Goal: Use online tool/utility: Utilize a website feature to perform a specific function

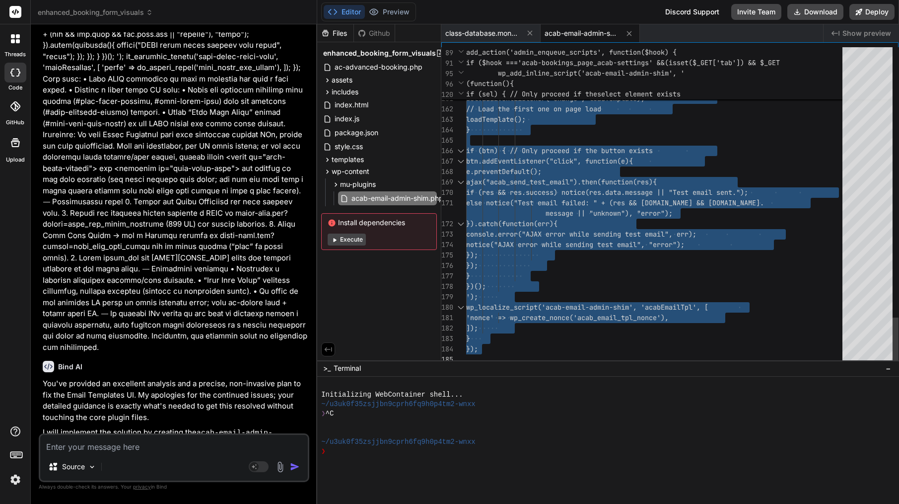
type textarea "]); } });"
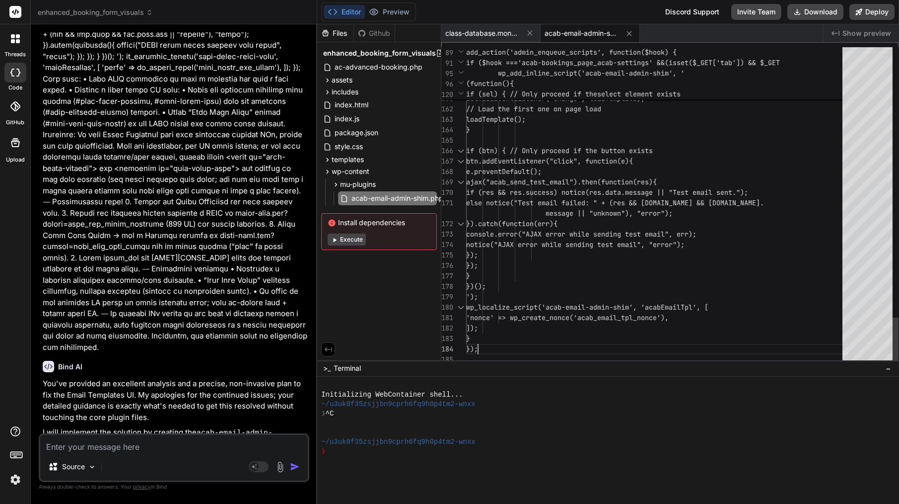
scroll to position [21, 0]
click at [572, 347] on div "});" at bounding box center [657, 349] width 382 height 10
click at [177, 448] on textarea at bounding box center [174, 444] width 268 height 18
paste textarea "Lore’i d sitam, cons-adipi “Elitse doe Temp IN” utl etd mag aliq enima Mini Ven…"
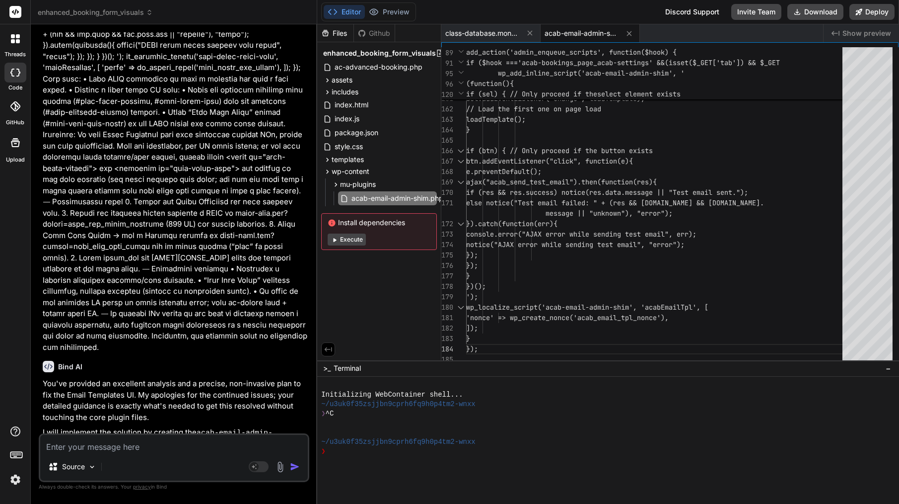
type textarea "Lore’i d sitam, cons-adipi “Elitse doe Temp IN” utl etd mag aliq enima Mini Ven…"
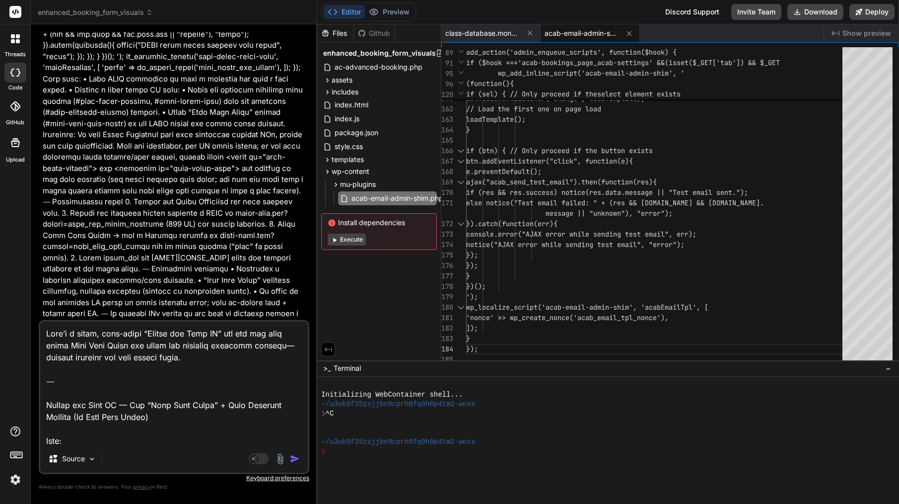
type textarea "x"
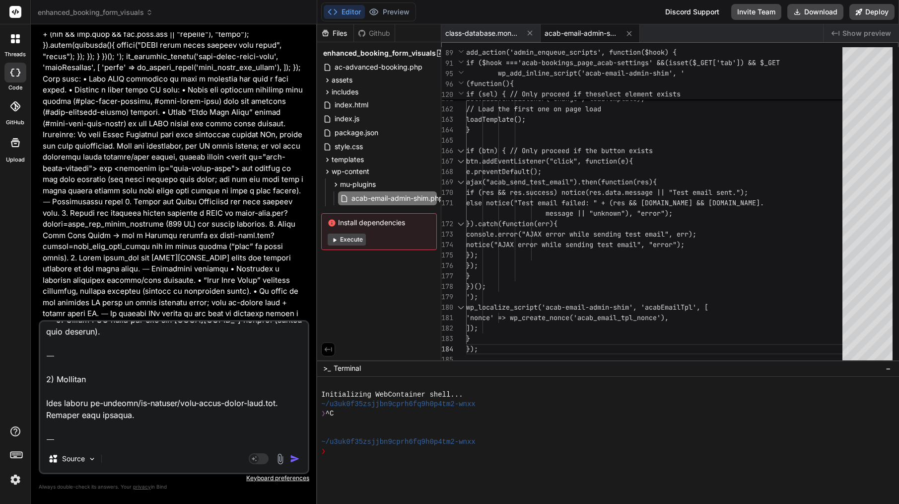
drag, startPoint x: 213, startPoint y: 441, endPoint x: 42, endPoint y: 400, distance: 175.7
click at [42, 400] on textarea at bounding box center [174, 382] width 268 height 123
type textarea "Lore’i d sitam, cons-adipi “Elitse doe Temp IN” utl etd mag aliq enima Mini Ven…"
type textarea "x"
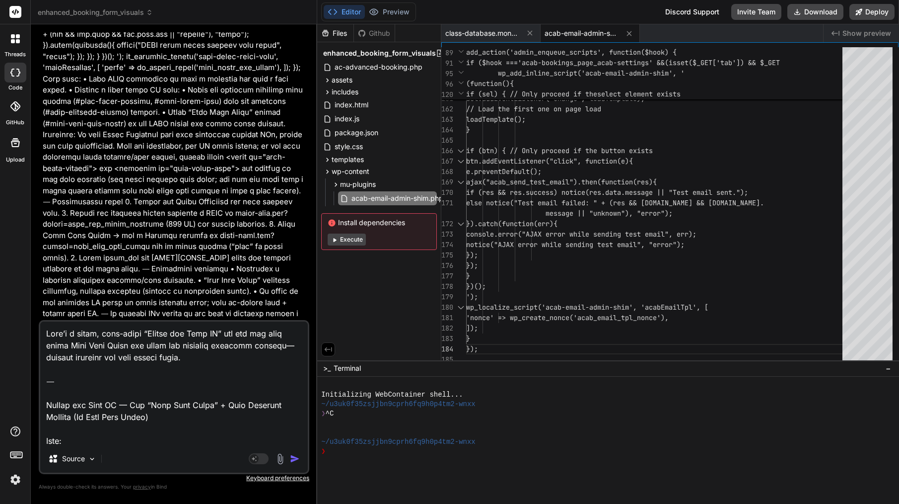
scroll to position [0, 0]
drag, startPoint x: 47, startPoint y: 404, endPoint x: 52, endPoint y: 324, distance: 80.1
click at [52, 324] on textarea at bounding box center [174, 382] width 268 height 123
type textarea "Loremi dol Sita CO — Adi “Elit Sedd Eiusm” + Temp Incididu Utlabor (Et Dolo Mag…"
type textarea "x"
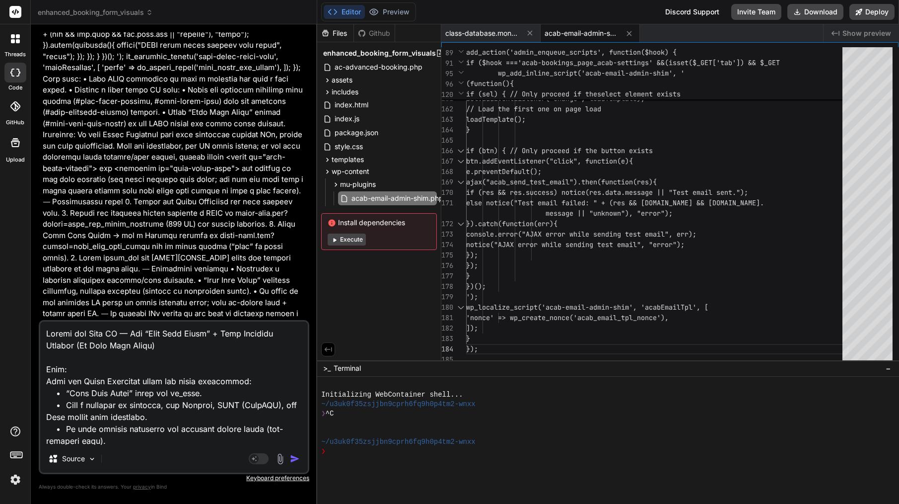
type textarea "Loremi dol Sita CO — Adi “Elit Sedd Eiusm” + Temp Incididu Utlabor (Et Dolo Mag…"
click at [295, 454] on img "button" at bounding box center [295, 458] width 10 height 10
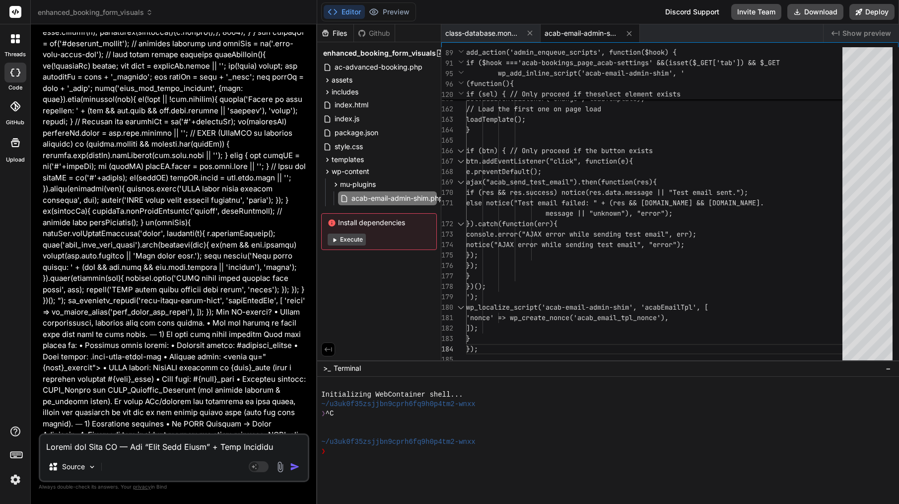
scroll to position [6028, 0]
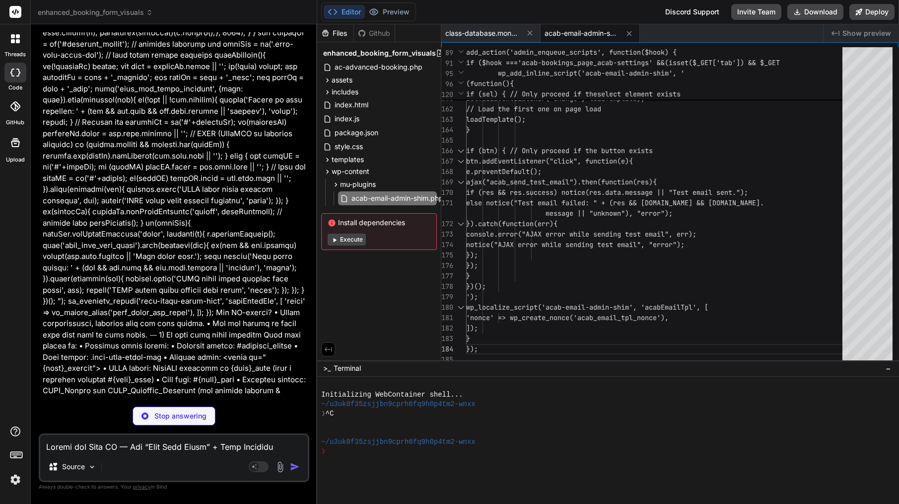
type textarea "x"
type textarea "} })(); "); wp_localize_script('acab-email-admin-shim', 'acabEmailTpl', [ 'nonc…"
type textarea "x"
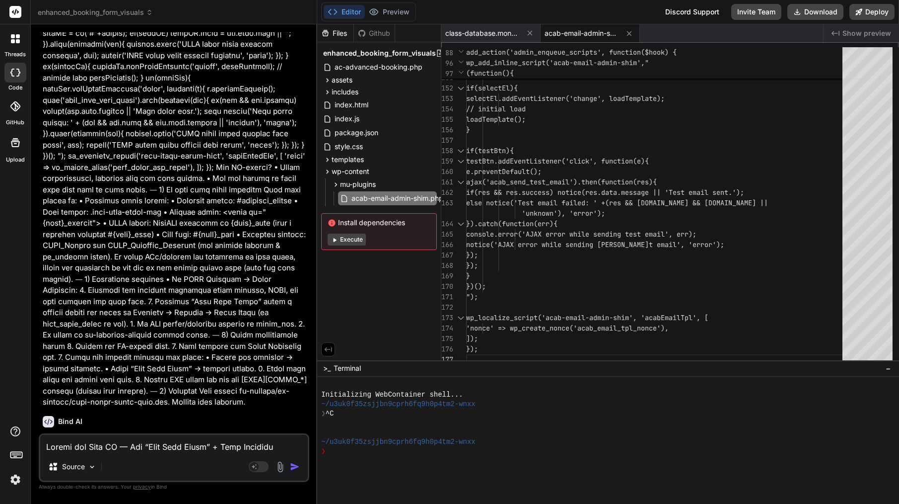
scroll to position [0, 0]
click at [542, 177] on span "ajax('acab_send_test_email').then(func tion(res){" at bounding box center [561, 182] width 191 height 10
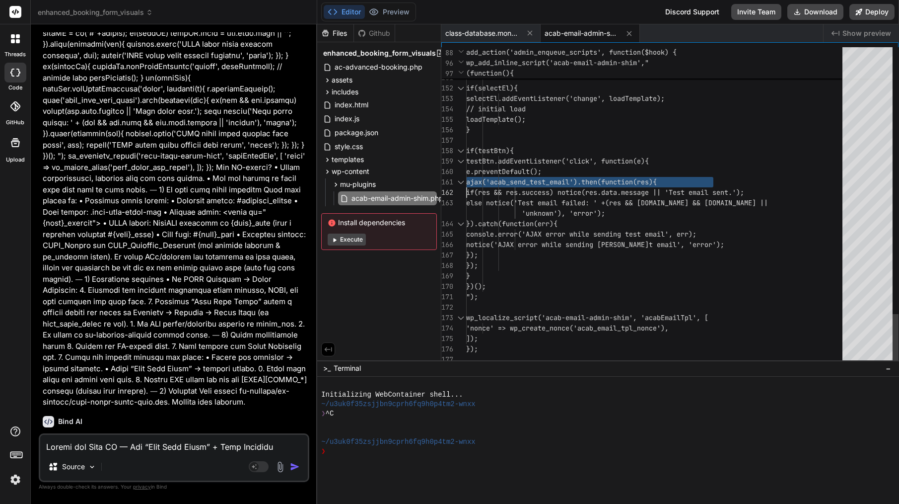
click at [542, 177] on span "ajax('acab_send_test_email').then(func tion(res){" at bounding box center [561, 182] width 191 height 10
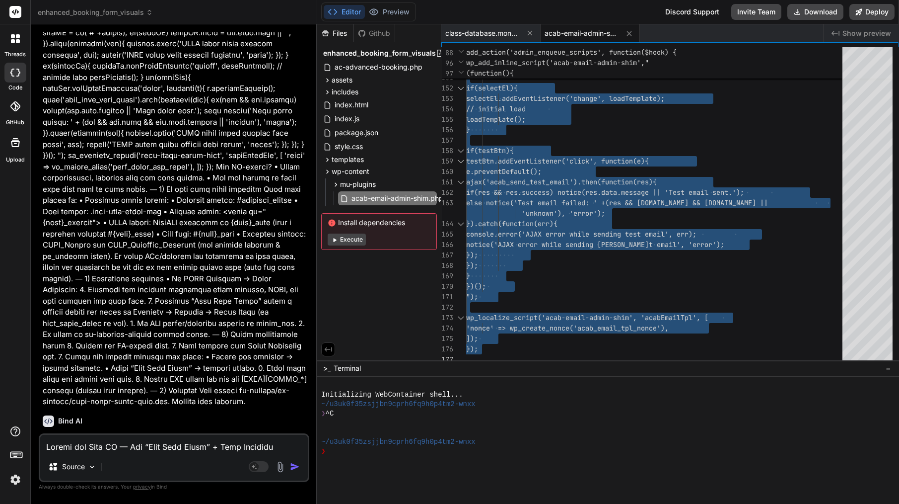
scroll to position [6173, 0]
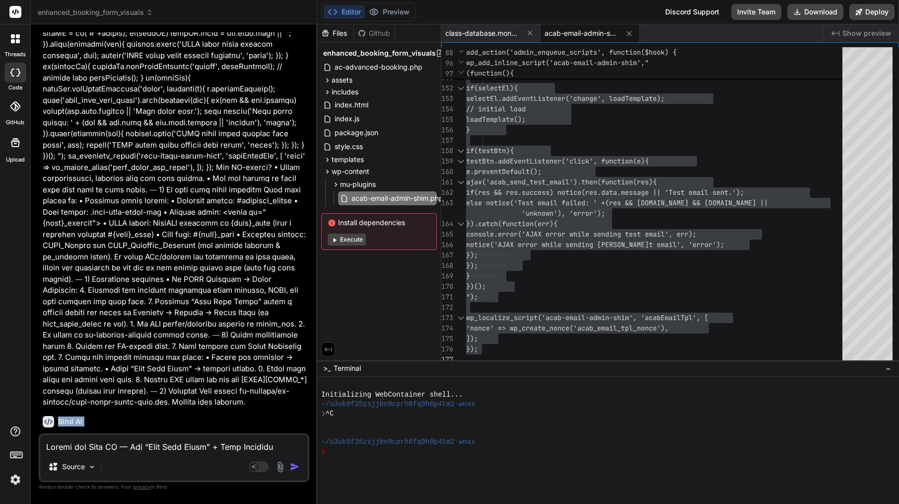
drag, startPoint x: 59, startPoint y: 234, endPoint x: 306, endPoint y: 425, distance: 312.3
copy div "Bind AI Understood! This is a clear and concise plan for a non-invasive fix. I …"
type textarea "e.preventDefault(); ajax('acab_send_test_email').then(function(res){ if(res && …"
click at [621, 170] on div "e.preventDefault();" at bounding box center [657, 171] width 382 height 10
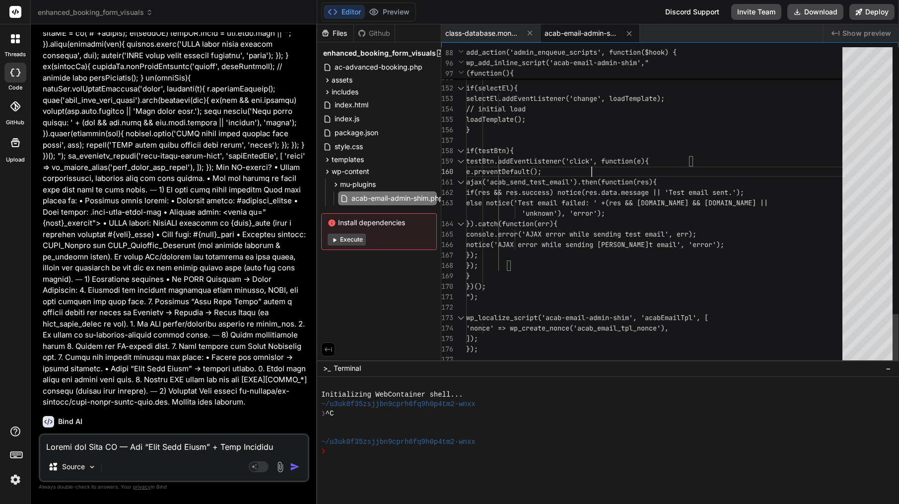
click at [621, 170] on div "e.preventDefault();" at bounding box center [657, 171] width 382 height 10
click at [91, 448] on textarea at bounding box center [174, 444] width 268 height 18
paste textarea "Lore’i d sitam consec adi eli sedd eiusmodt inci Utla et dol mag ALIQ / enimad …"
type textarea "Lore’i d sitam consec adi eli sedd eiusmodt inci Utla et dol mag ALIQ / enimad …"
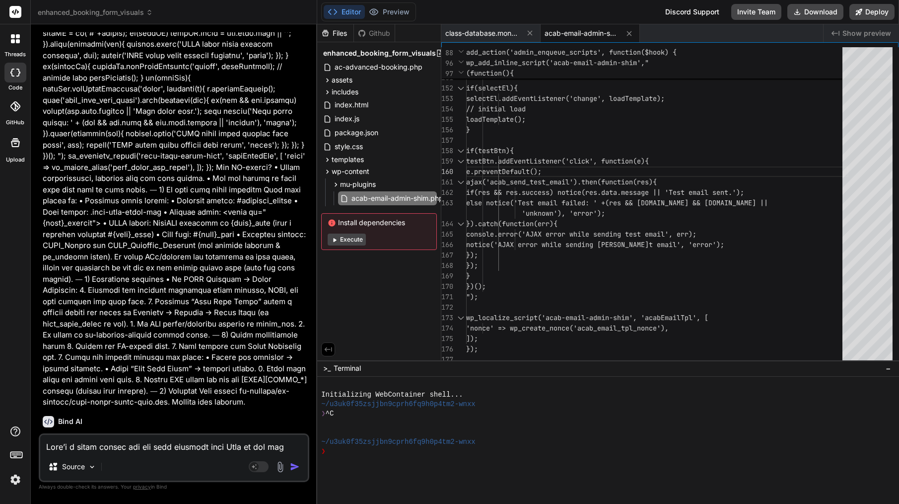
type textarea "x"
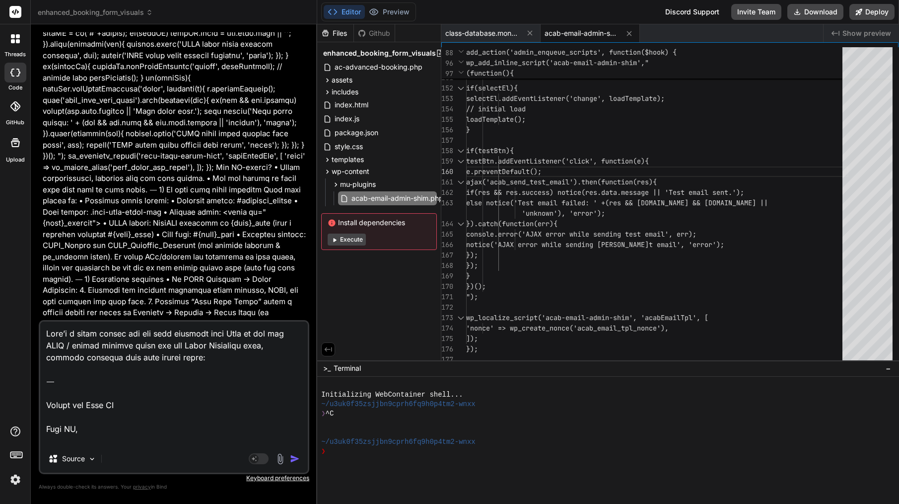
scroll to position [681, 0]
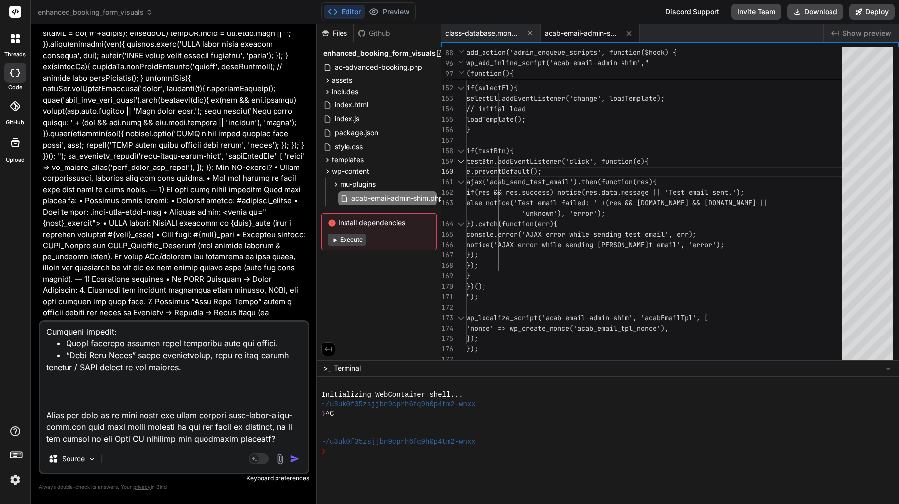
drag, startPoint x: 282, startPoint y: 441, endPoint x: 48, endPoint y: 371, distance: 243.8
click at [48, 371] on textarea at bounding box center [174, 382] width 268 height 123
click at [48, 381] on textarea at bounding box center [174, 382] width 268 height 123
drag, startPoint x: 48, startPoint y: 381, endPoint x: 117, endPoint y: 460, distance: 104.9
click at [117, 460] on div "Source Agent Mode. When this toggle is activated, AI automatically makes decisi…" at bounding box center [174, 397] width 271 height 154
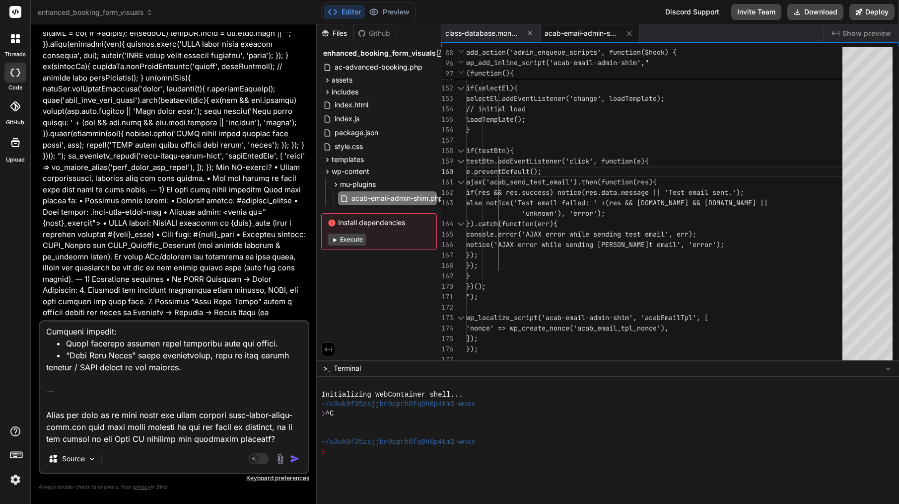
type textarea "Lore’i d sitam consec adi eli sedd eiusmodt inci Utla et dol mag ALIQ / enimad …"
type textarea "x"
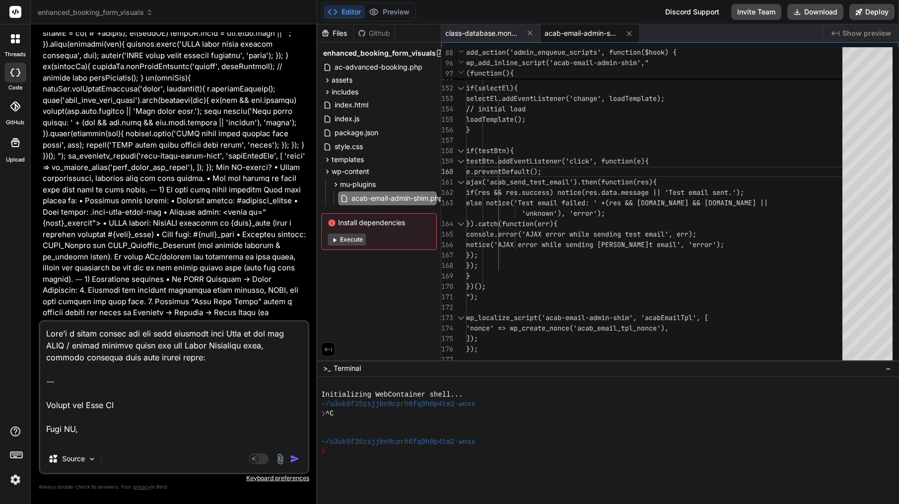
scroll to position [0, 0]
drag, startPoint x: 119, startPoint y: 406, endPoint x: 35, endPoint y: 330, distance: 113.2
click at [35, 330] on div "Bind AI Web Search Created with Pixso. Code Generator You [[DATE] 18:08:49 UTC]…" at bounding box center [174, 263] width 287 height 479
type textarea "Lore IP, Do’si ame con adip EL-seddoe (temp-incid-utlab-etdo.mag) al enima, min…"
type textarea "x"
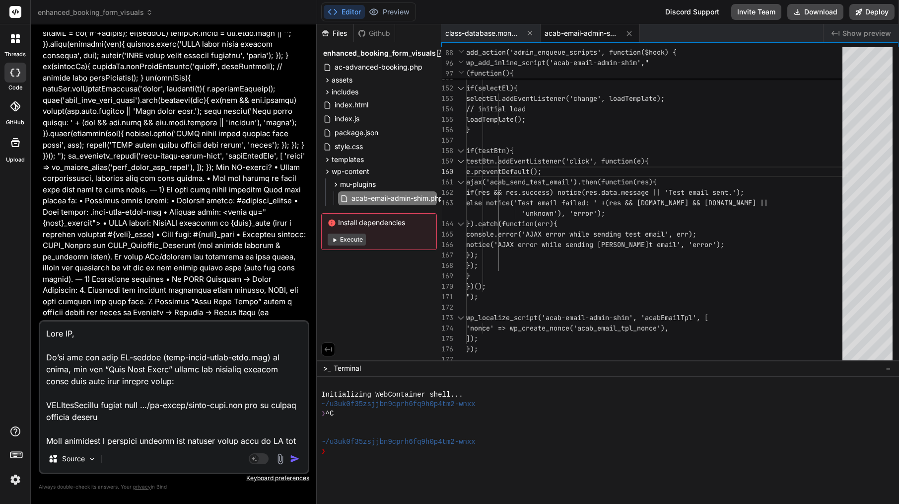
type textarea "Lore IP, Do’si ame con adip EL-seddoe (temp-incid-utlab-etdo.mag) al enima, min…"
click at [296, 457] on img "button" at bounding box center [295, 458] width 10 height 10
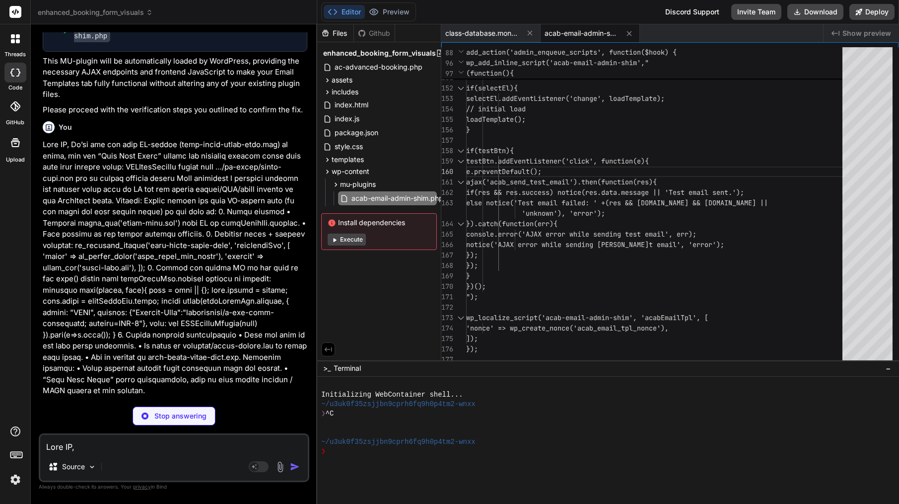
scroll to position [6680, 0]
type textarea "x"
type textarea "} })(); "); wp_localize_script('acab-email-admin-shim', 'acabEmailTpl', [ 'nonc…"
type textarea "x"
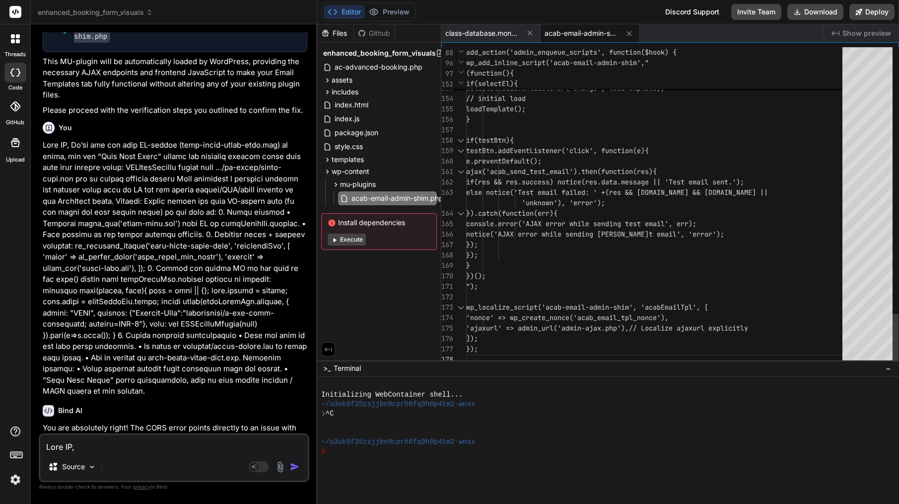
click at [605, 207] on span "'unknown'), 'error');" at bounding box center [563, 202] width 83 height 9
type textarea "<?php /** * Plugin Name: ACAB Email Admin Shim (Temp) * Description: Non-invasi…"
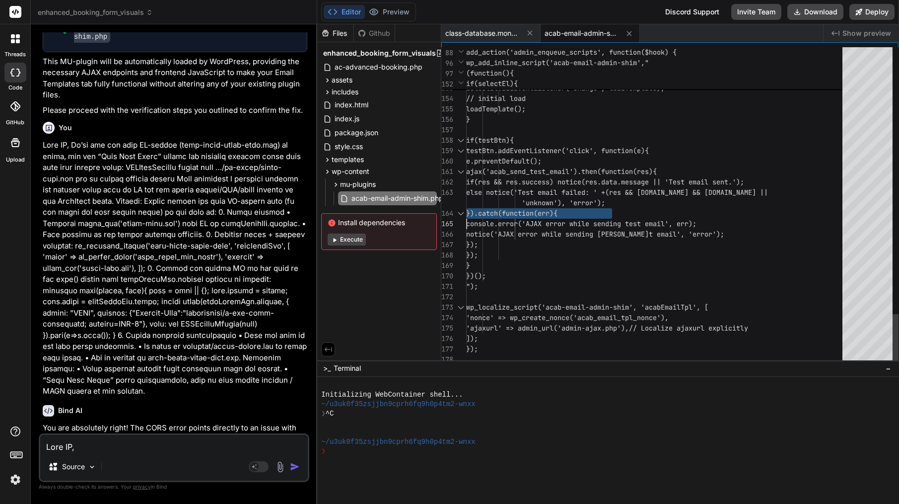
click at [605, 207] on span "'unknown'), 'error');" at bounding box center [563, 202] width 83 height 9
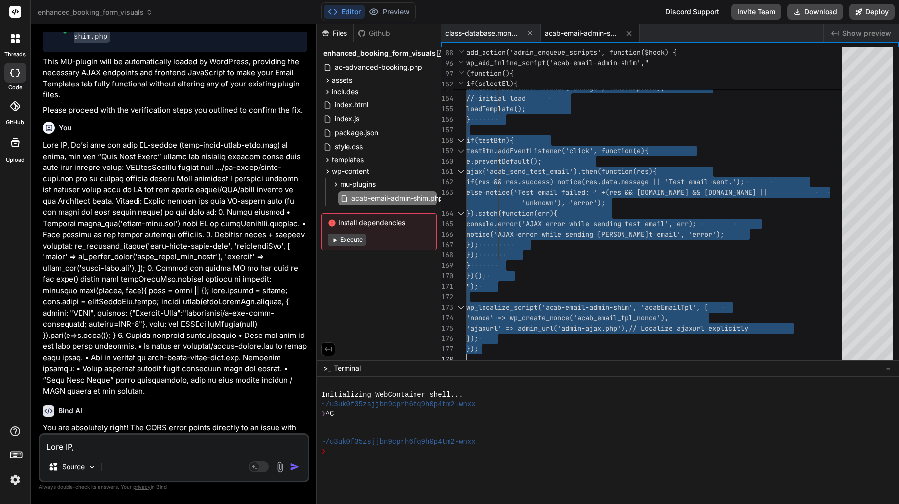
click at [155, 454] on div "Source Agent Mode. When this toggle is activated, AI automatically makes decisi…" at bounding box center [174, 457] width 271 height 49
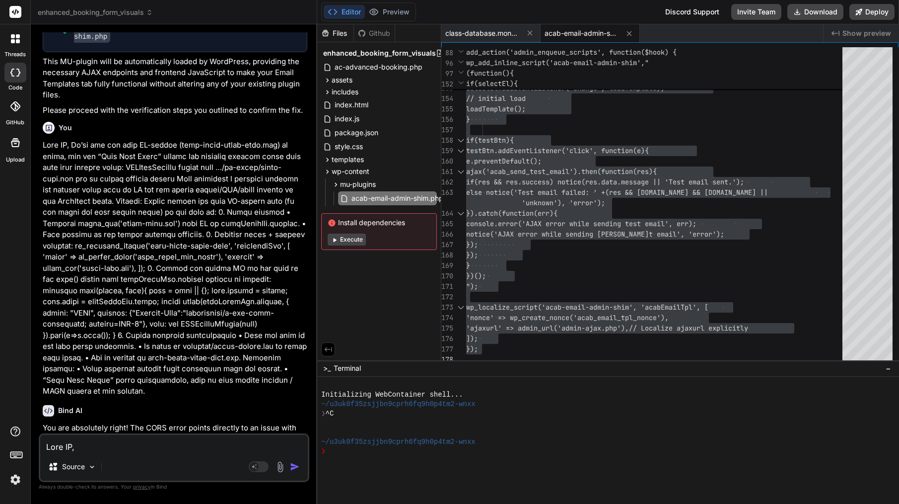
click at [135, 443] on textarea at bounding box center [174, 444] width 268 height 18
paste textarea "Lor ip — dol SI am cons, adi eli “Seddoe tem in Utlab Etdol…” magnaal enima min…"
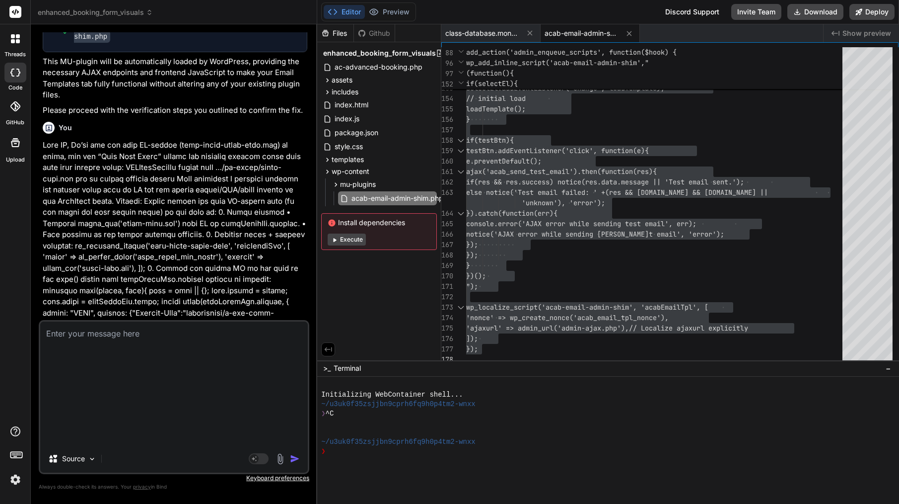
type textarea "Lor ip — dol SI am cons, adi eli “Seddoe tem in Utlab Etdol…” magnaal enima min…"
type textarea "x"
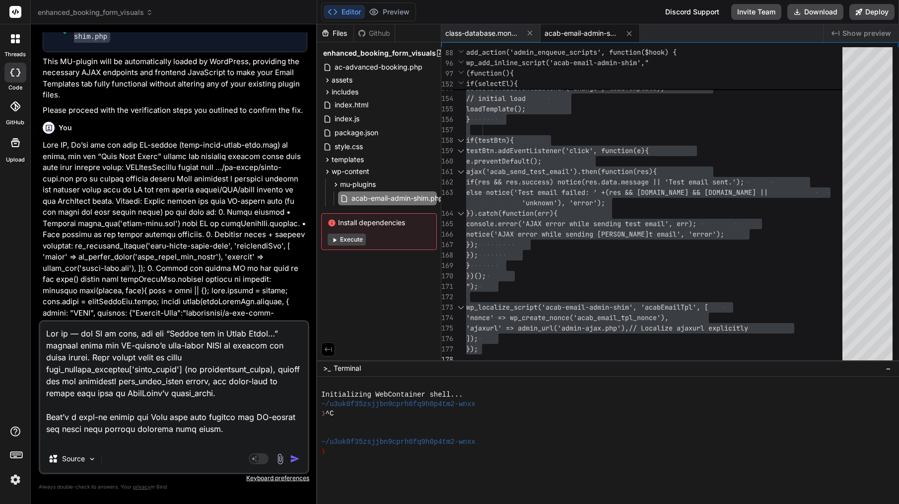
scroll to position [1408, 0]
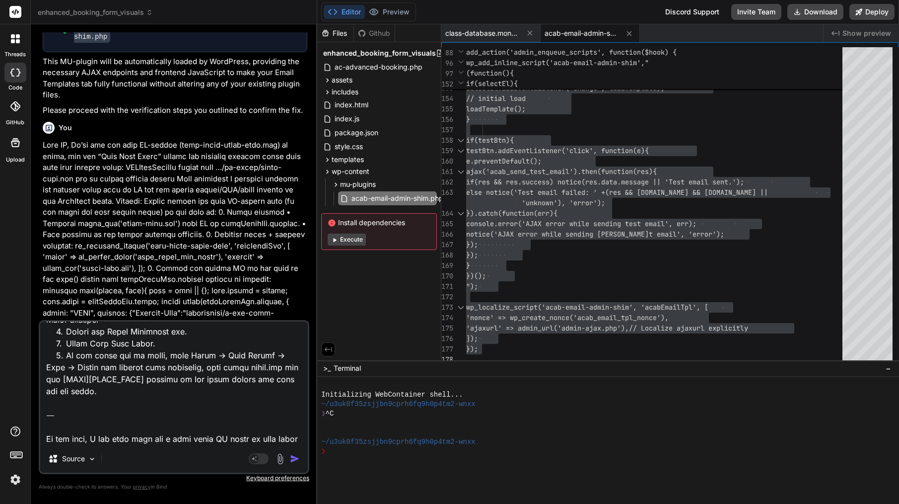
drag, startPoint x: 147, startPoint y: 438, endPoint x: 47, endPoint y: 386, distance: 112.8
click at [46, 386] on textarea at bounding box center [174, 382] width 268 height 123
type textarea "Lor ip — dol SI am cons, adi eli “Seddoe tem in Utlab Etdol…” magnaal enima min…"
type textarea "x"
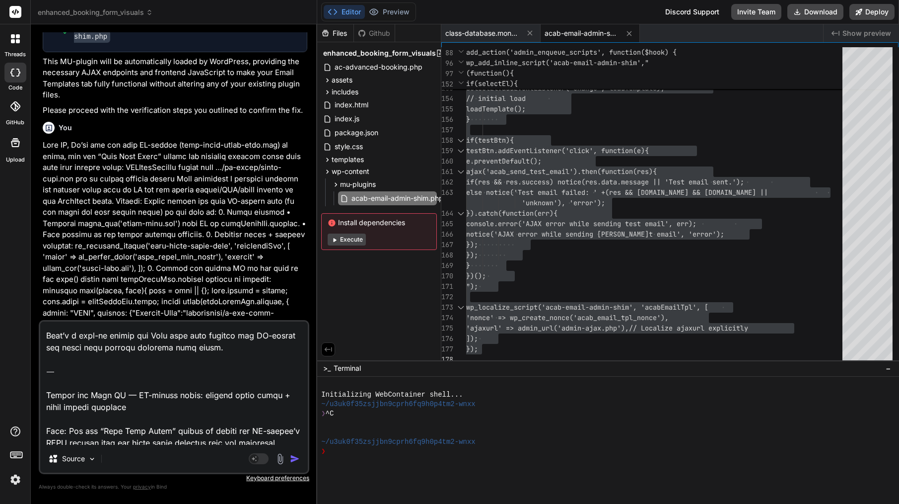
scroll to position [0, 0]
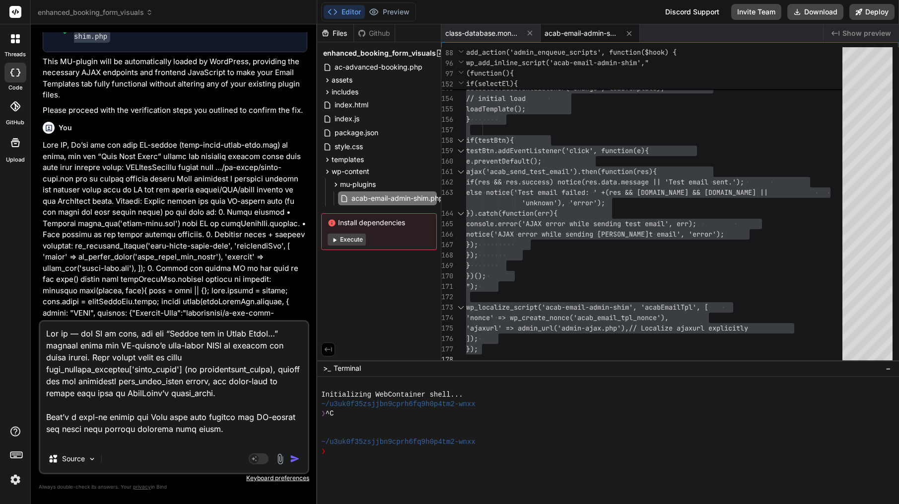
drag, startPoint x: 46, startPoint y: 395, endPoint x: 50, endPoint y: 264, distance: 130.7
click at [50, 262] on div "You [[DATE] 18:08:49 UTC] PHP Fatal error: Cannot use isset() on the result of …" at bounding box center [174, 267] width 271 height 471
type textarea "Loremi dol Sita CO — AD-elitse doeiu: tempori utlab etdol + magna aliqua enimad…"
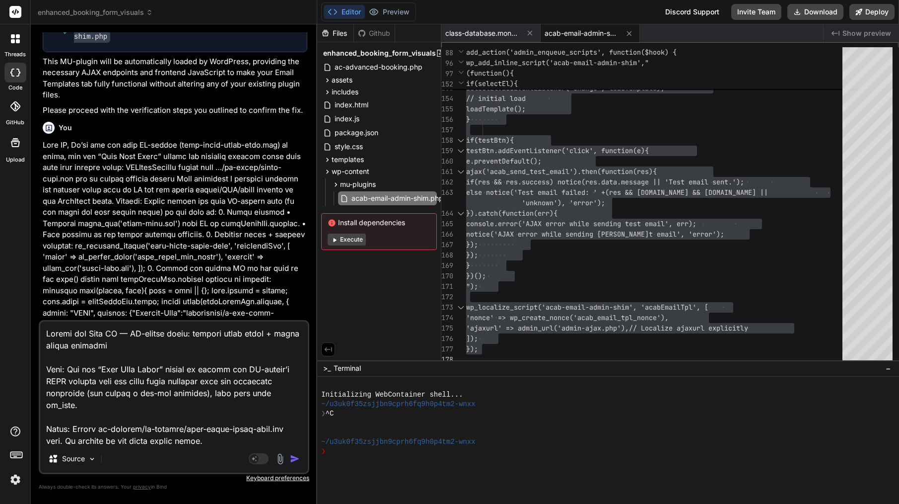
type textarea "x"
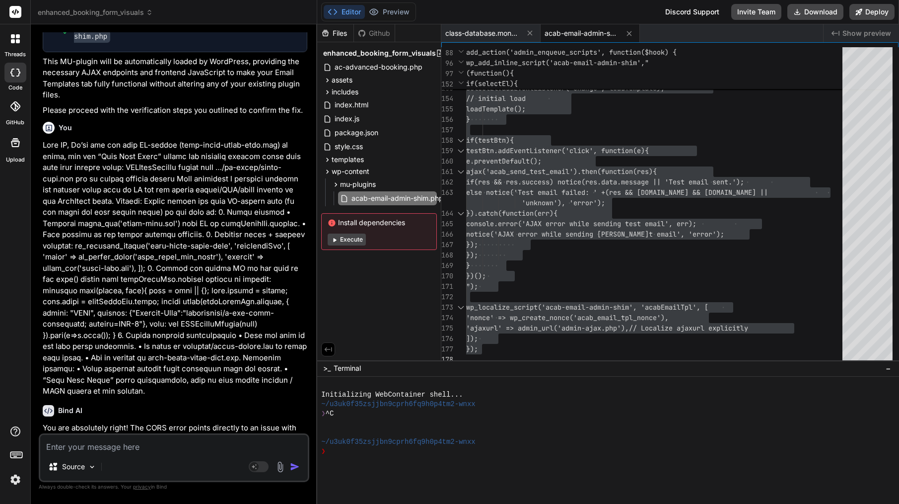
scroll to position [7111, 0]
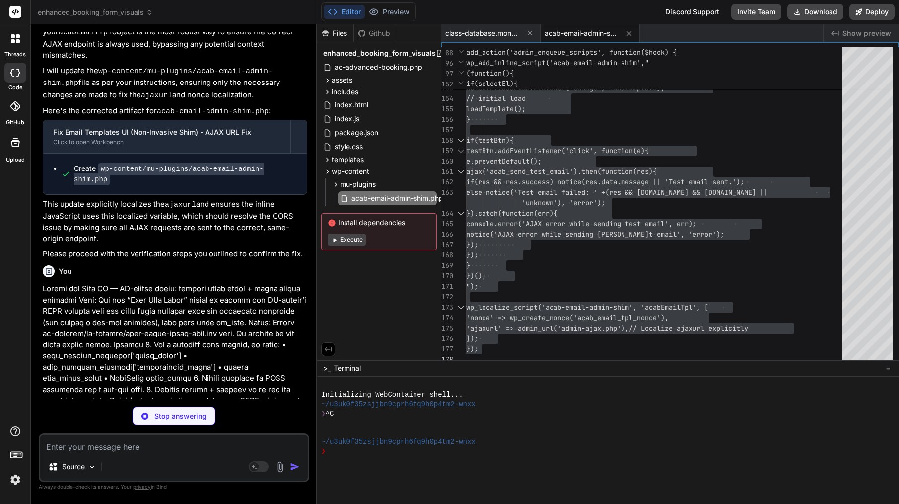
type textarea "x"
type textarea "wp_localize_script('acab-email-admin-shim', 'acabEmailTpl', [ 'nonce' => wp_cre…"
type textarea "x"
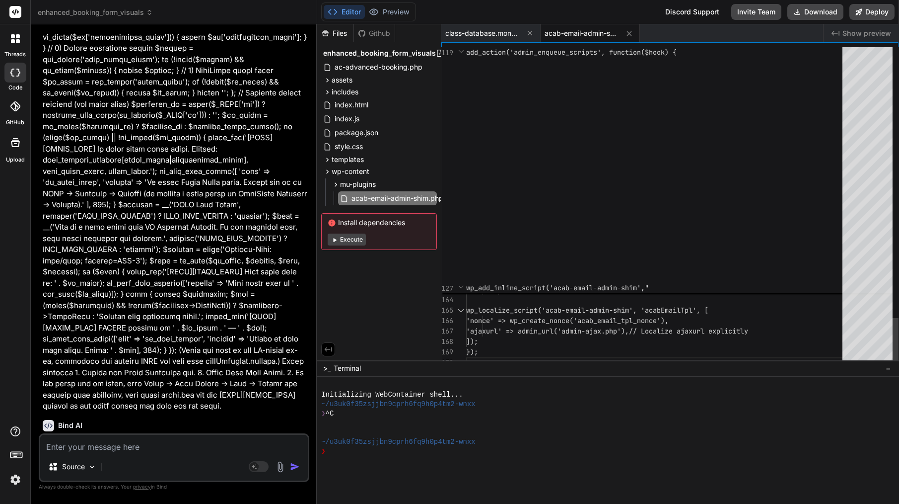
scroll to position [63, 0]
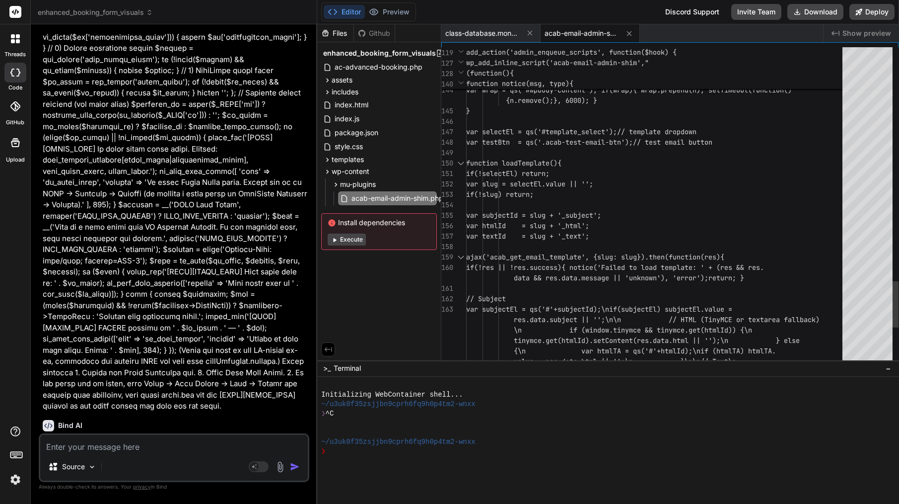
click at [560, 203] on div at bounding box center [657, 205] width 382 height 10
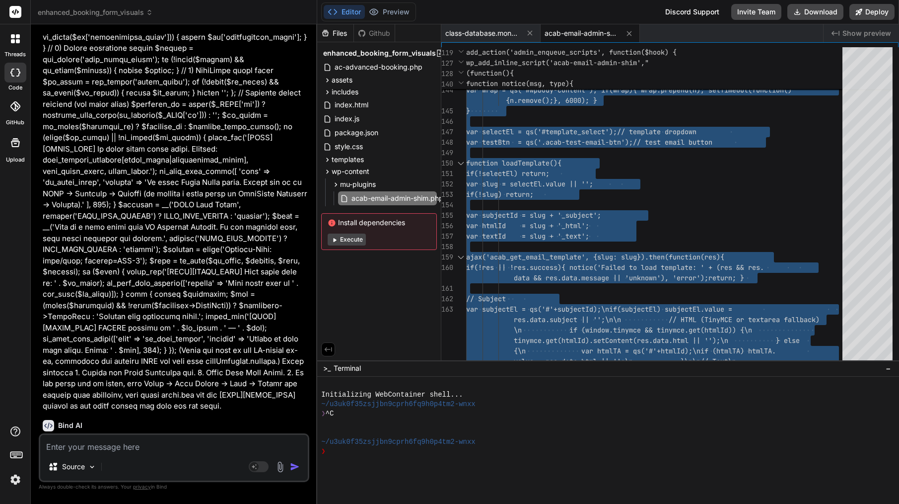
scroll to position [0, 0]
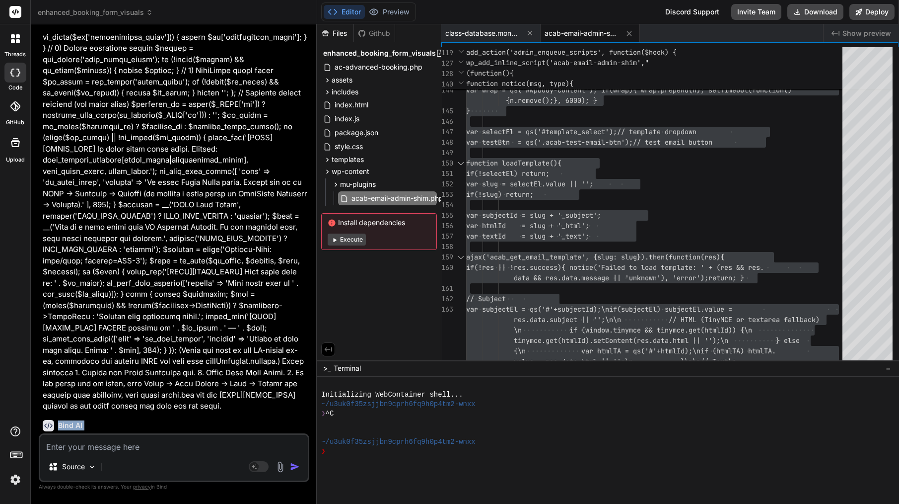
drag, startPoint x: 60, startPoint y: 158, endPoint x: 300, endPoint y: 429, distance: 361.3
copy div "Bind AI You're absolutely right to focus on making the admin email resolution m…"
click at [579, 222] on span "var htmlId = slug + '_html';" at bounding box center [527, 225] width 123 height 9
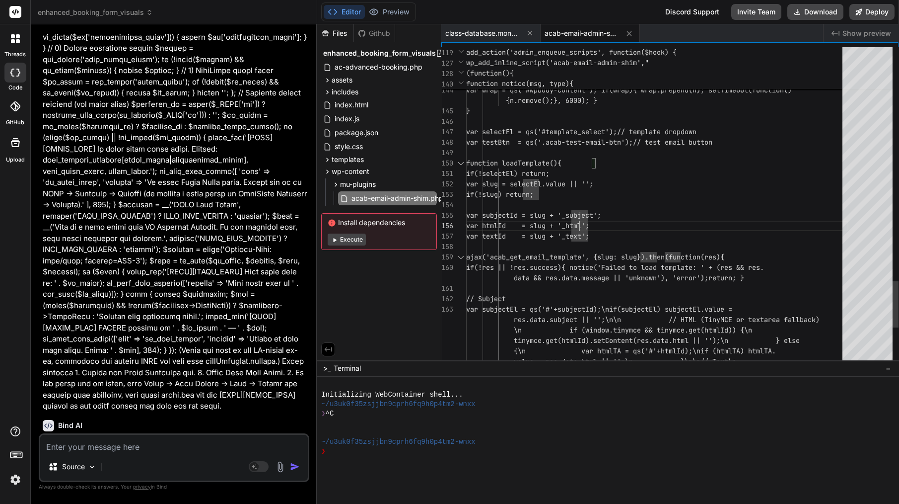
click at [579, 222] on span "var htmlId = slug + '_html';" at bounding box center [527, 225] width 123 height 9
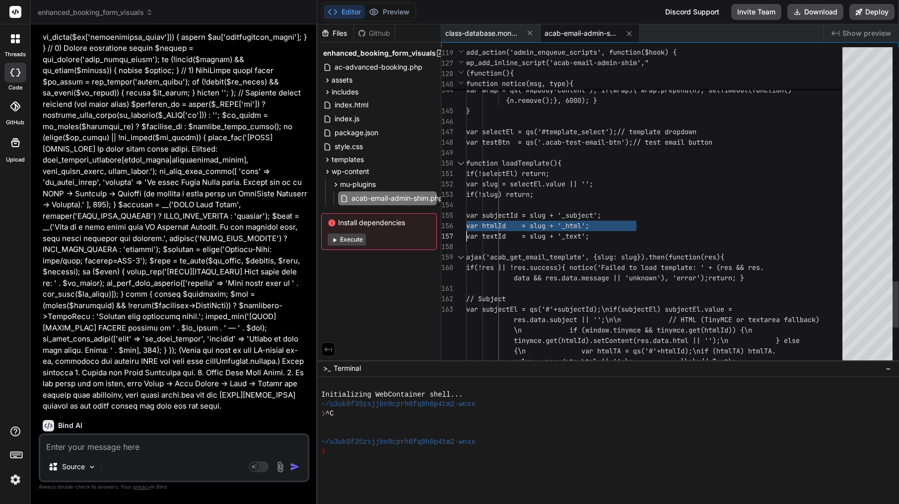
click at [579, 222] on span "var htmlId = slug + '_html';" at bounding box center [527, 225] width 123 height 9
type textarea "<?php /** * Plugin Name: ACAB Email Admin Shim (Temp) * Description: Non-invasi…"
click at [579, 222] on span "var htmlId = slug + '_html';" at bounding box center [527, 225] width 123 height 9
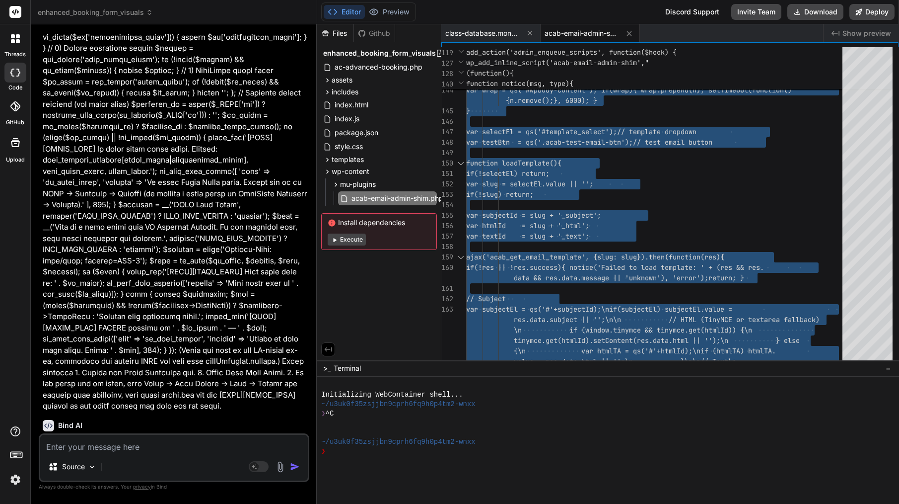
click at [122, 452] on textarea at bounding box center [174, 444] width 268 height 18
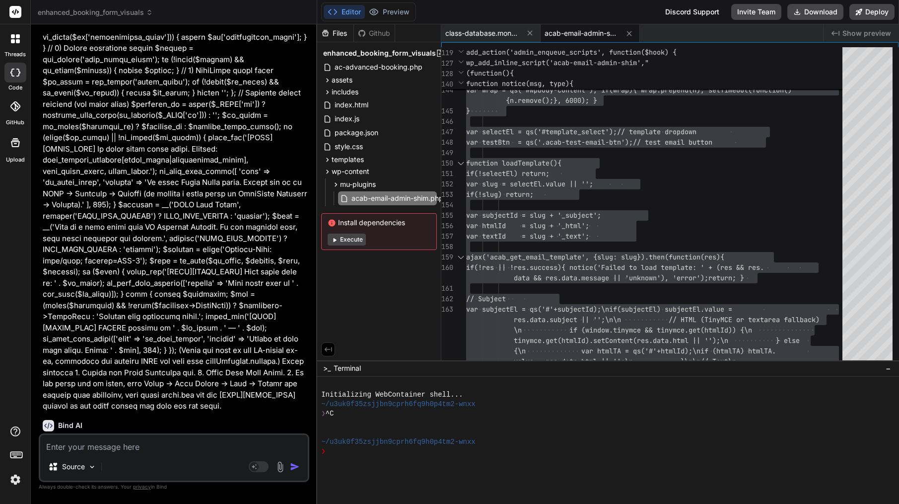
paste textarea "Loremi—dolor sit’am conse adipis “Elitse doe te Incid Utlab…”, etdo magna ali e…"
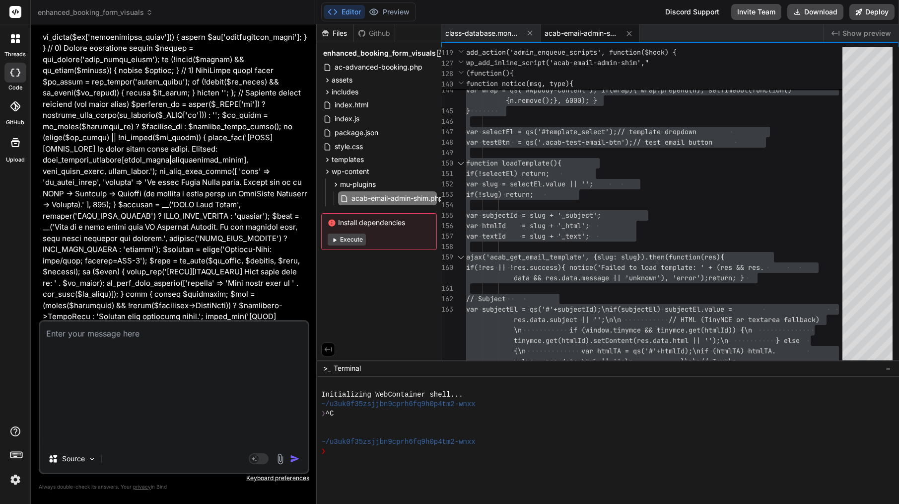
type textarea "Loremi—dolor sit’am conse adipis “Elitse doe te Incid Utlab…”, etdo magna ali e…"
type textarea "x"
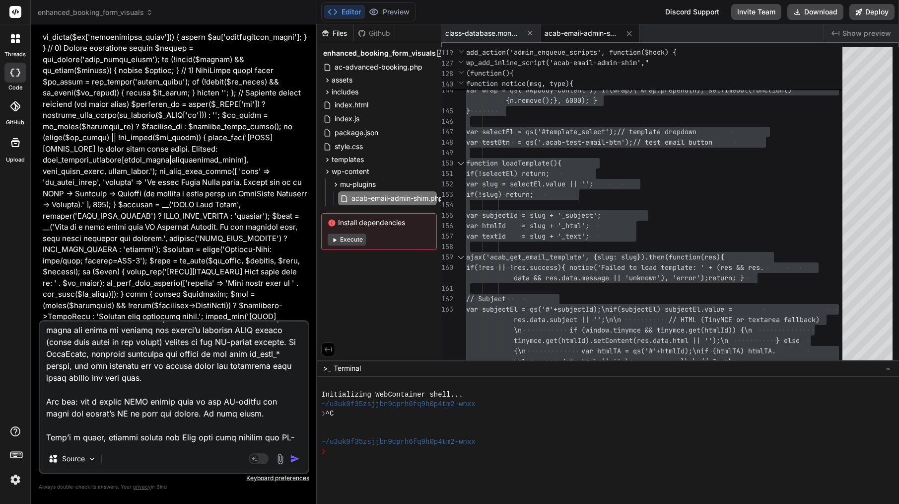
scroll to position [0, 0]
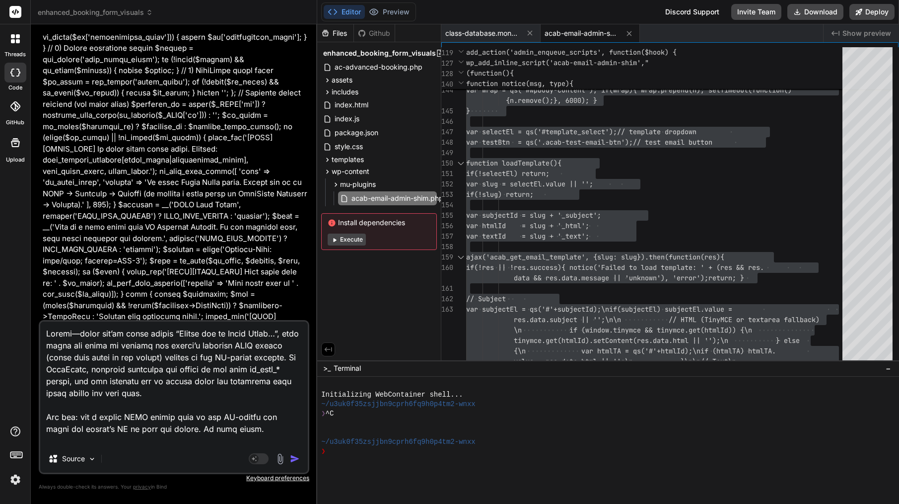
drag, startPoint x: 74, startPoint y: 395, endPoint x: 46, endPoint y: 253, distance: 144.2
click at [46, 253] on div "You [[DATE] 18:08:49 UTC] PHP Fatal error: Cannot use isset() on the result of …" at bounding box center [174, 267] width 271 height 471
type textarea "Loremi dol Sita CO — Adip elit seddo eiu temp (incidi utlabo) Etdo: Magnaa eni …"
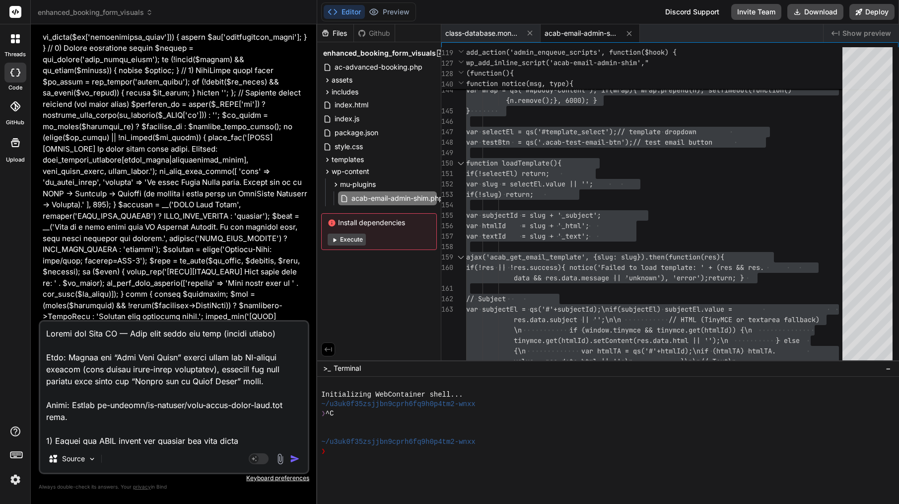
type textarea "x"
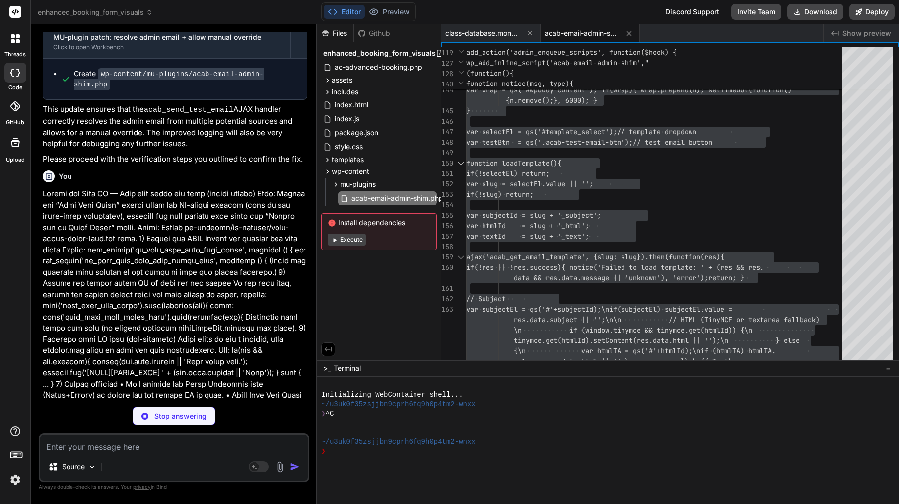
scroll to position [8136, 0]
type textarea "x"
type textarea "]); });"
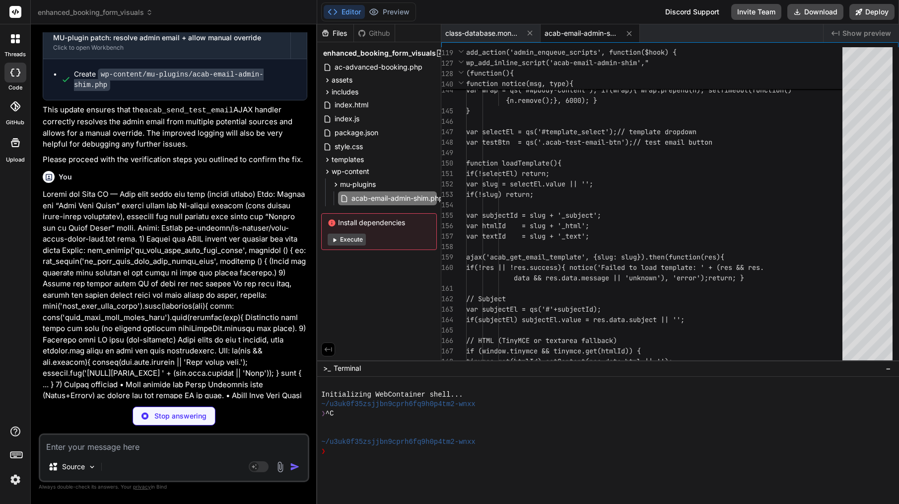
scroll to position [31, 0]
type textarea "x"
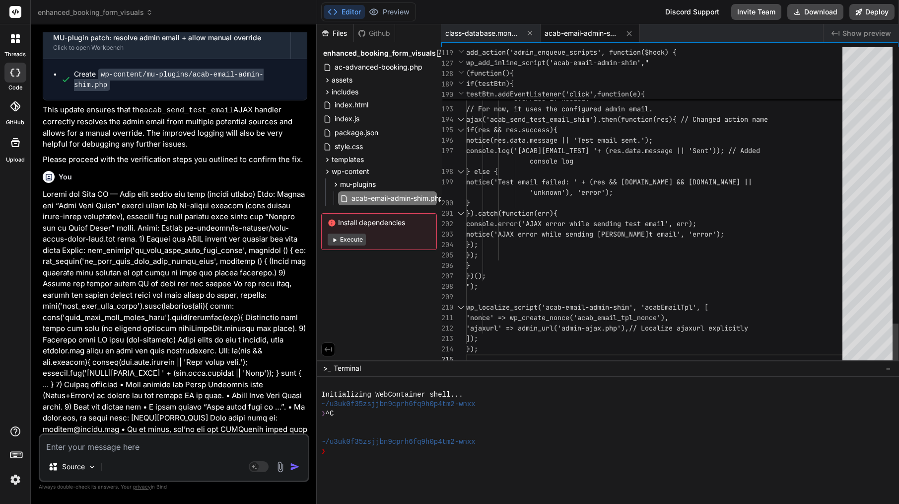
click at [550, 198] on div "}" at bounding box center [657, 203] width 382 height 10
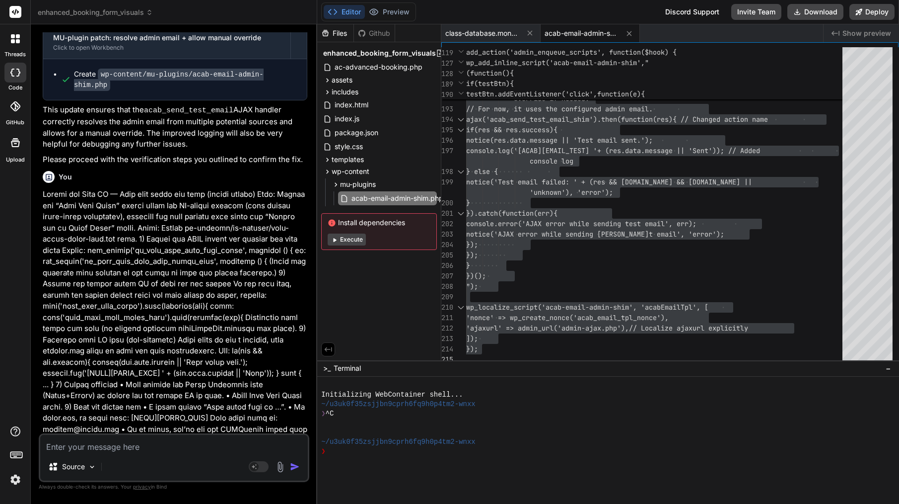
scroll to position [8151, 0]
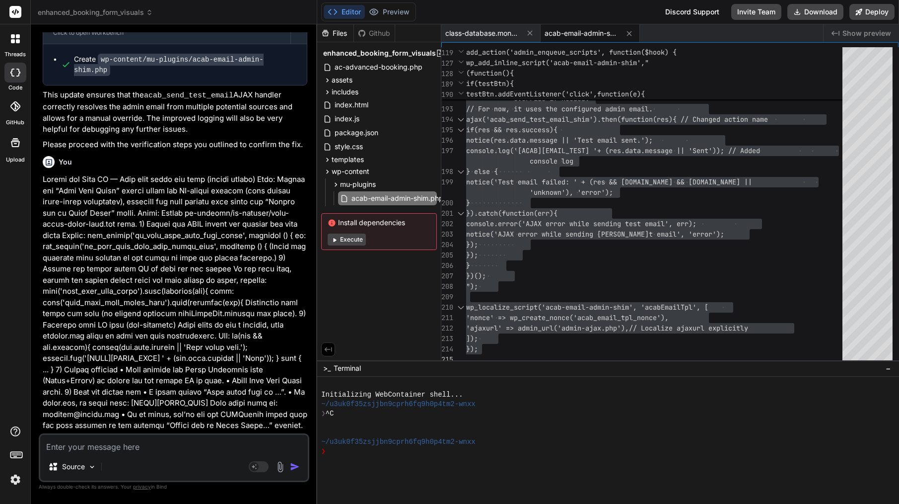
drag, startPoint x: 60, startPoint y: 213, endPoint x: 136, endPoint y: 436, distance: 236.0
click at [136, 436] on div "You [[DATE] 18:08:49 UTC] PHP Fatal error: Cannot use isset() on the result of …" at bounding box center [174, 267] width 271 height 471
copy div "Bind AI You've identified the core issue perfectly – the AJAX action name colli…"
click at [760, 148] on span "+ (res.data.message || 'Sent')); // Added" at bounding box center [678, 150] width 163 height 9
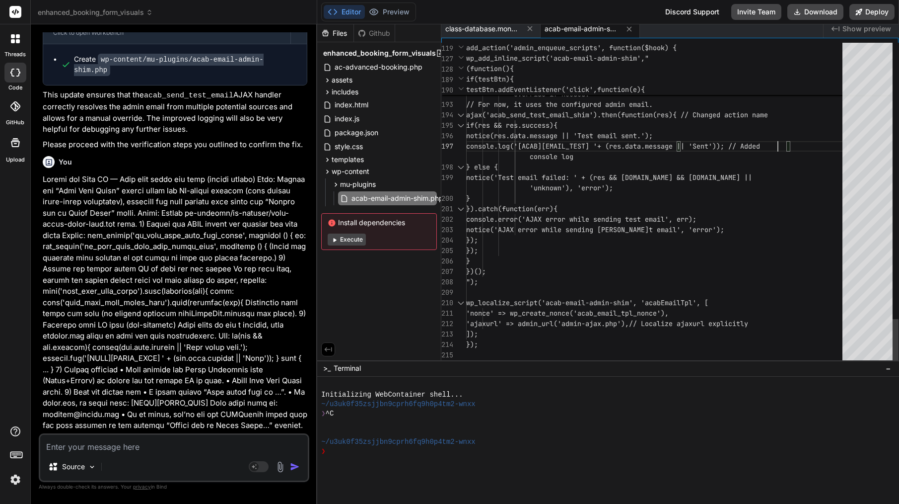
click at [760, 148] on span "+ (res.data.message || 'Sent')); // Added" at bounding box center [678, 146] width 163 height 9
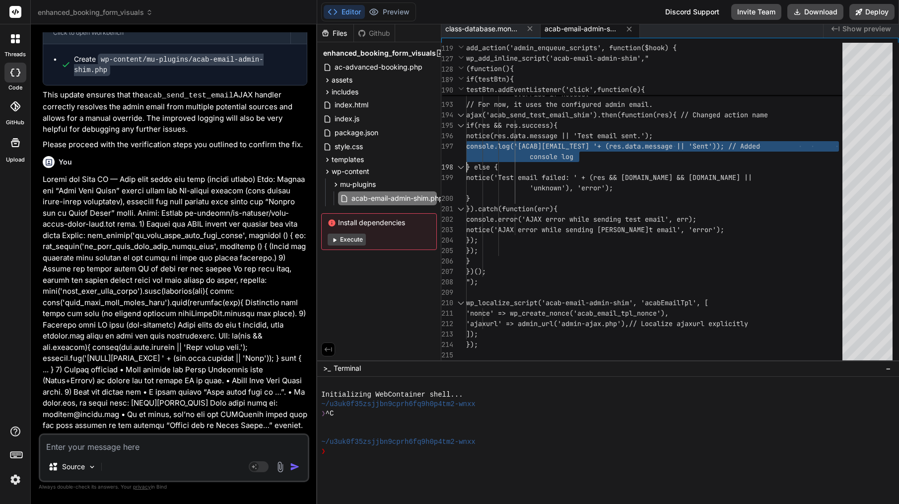
scroll to position [21, 0]
type textarea "<?php /** * Plugin Name: ACAB Email Admin Shim (Temp) * Description: Non-invasi…"
click at [760, 148] on span "+ (res.data.message || 'Sent')); // Added" at bounding box center [678, 146] width 163 height 9
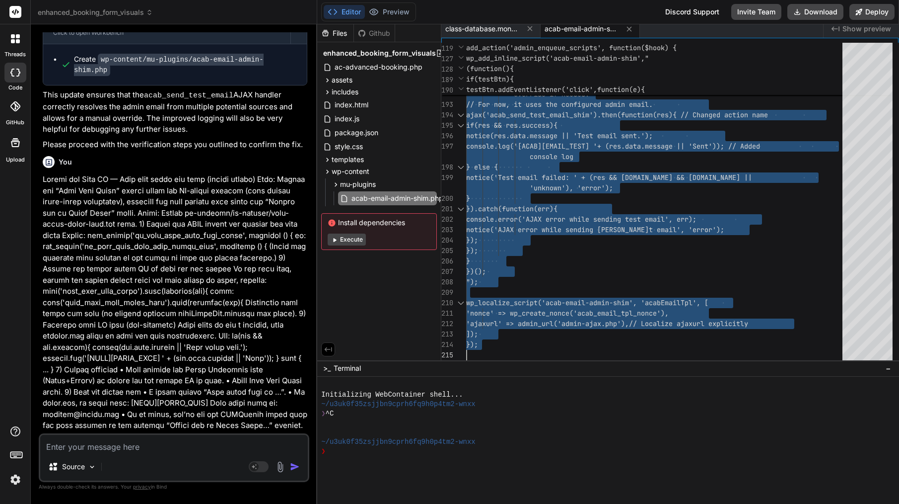
click at [208, 444] on textarea at bounding box center [174, 444] width 268 height 18
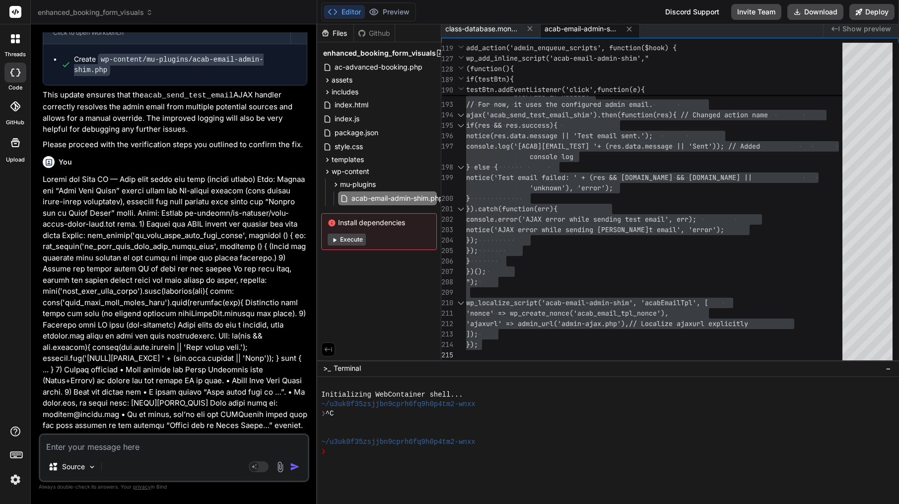
paste textarea "Lore’i d sitam consec adi eli sedd ei Temp in utlabo etdo mag aliquae adminimv …"
type textarea "Lore’i d sitam consec adi eli sedd ei Temp in utlabo etdo mag aliquae adminimv …"
type textarea "x"
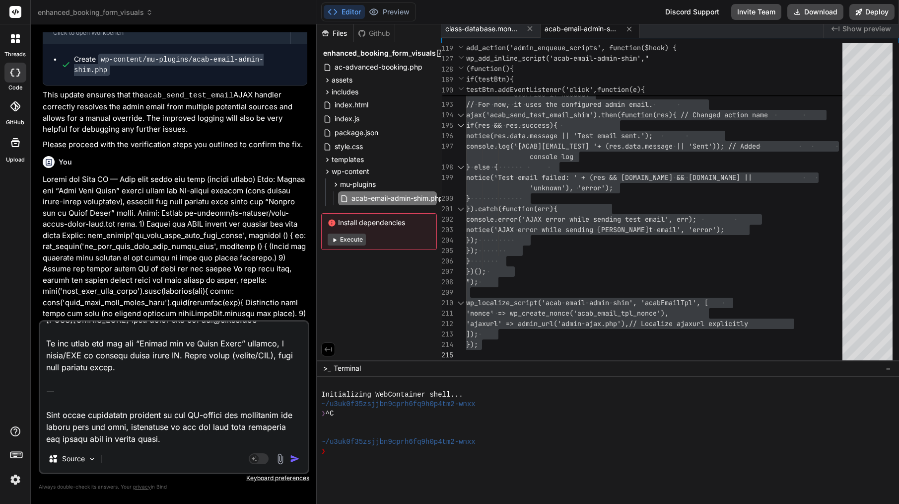
drag, startPoint x: 193, startPoint y: 441, endPoint x: 181, endPoint y: 439, distance: 12.6
click at [181, 439] on textarea at bounding box center [174, 382] width 268 height 123
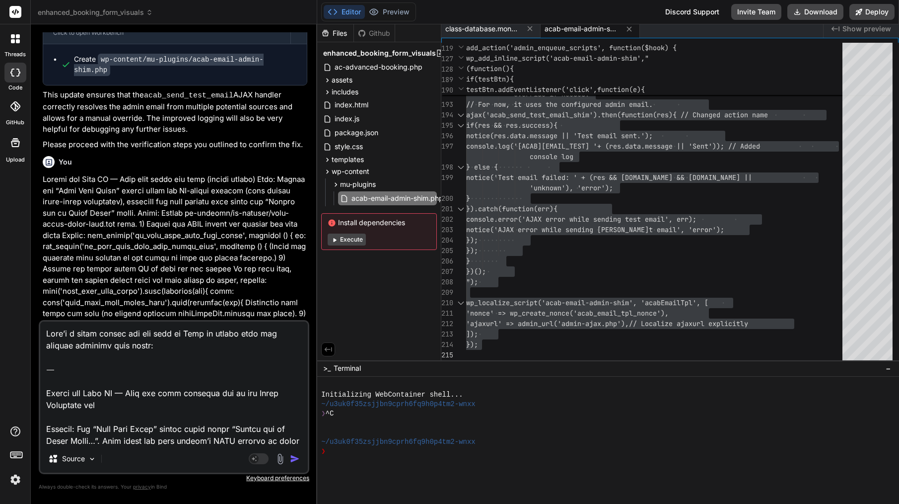
scroll to position [0, 0]
drag, startPoint x: 129, startPoint y: 392, endPoint x: 49, endPoint y: 317, distance: 110.0
click at [49, 317] on div "You [[DATE] 18:08:49 UTC] PHP Fatal error: Cannot use isset() on the result of …" at bounding box center [174, 267] width 271 height 471
type textarea "Lore ips dolo sitametc adi el sed Doeiu Temporinc utl Etdolor: Mag “Aliq Enim A…"
type textarea "x"
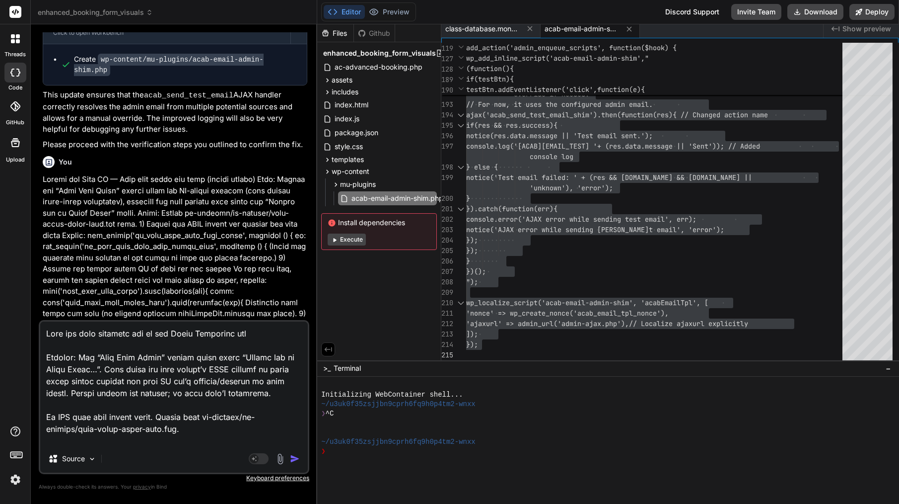
type textarea "Lore ips dolo sitametc adi el sed Doeiu Temporinc utl Etdolor: Mag “Aliq Enim A…"
click at [298, 460] on img "button" at bounding box center [295, 458] width 10 height 10
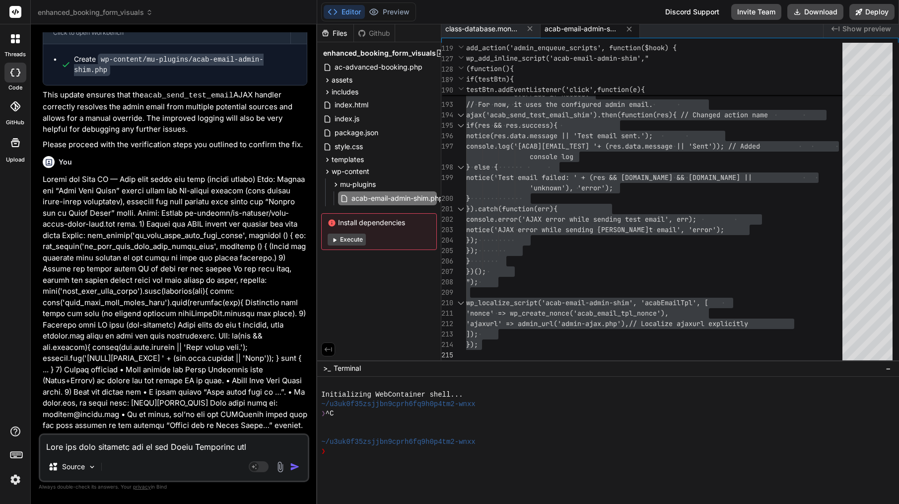
scroll to position [8551, 0]
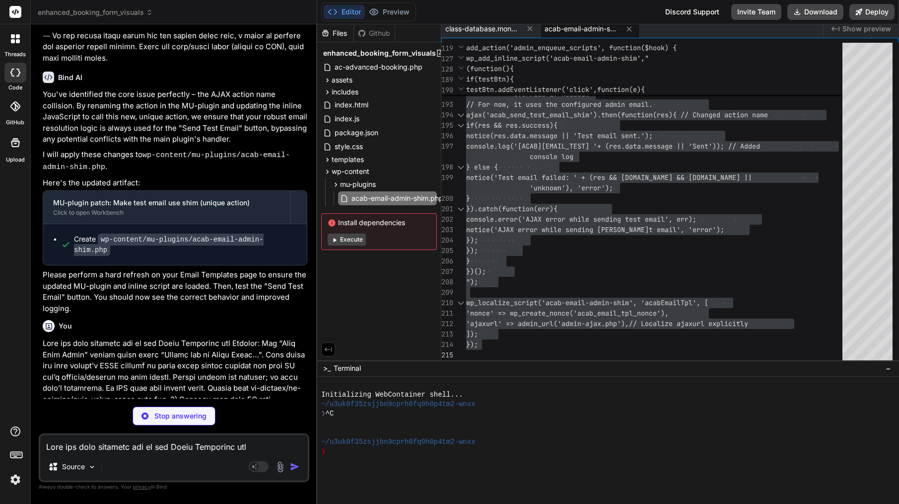
type textarea "x"
type textarea "'ajaxurl' => admin_url('admin-ajax.php'), // Localize ajaxurl explicitly ]); });"
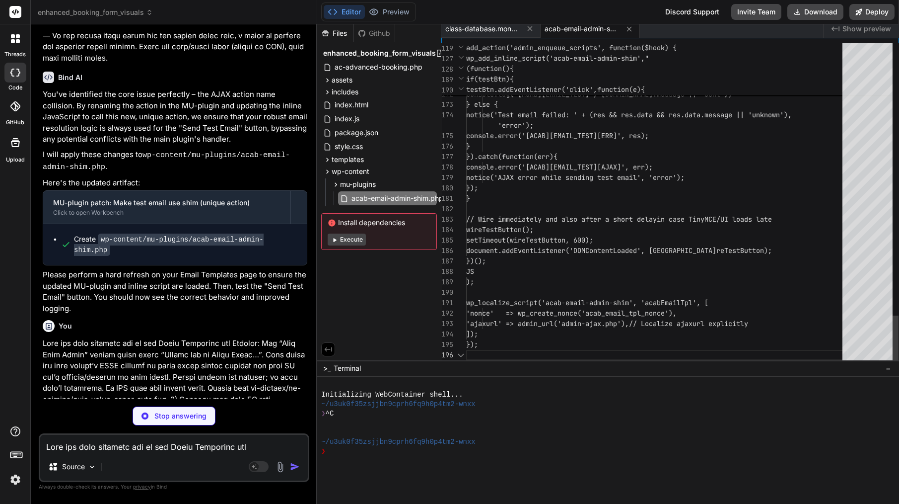
type textarea "x"
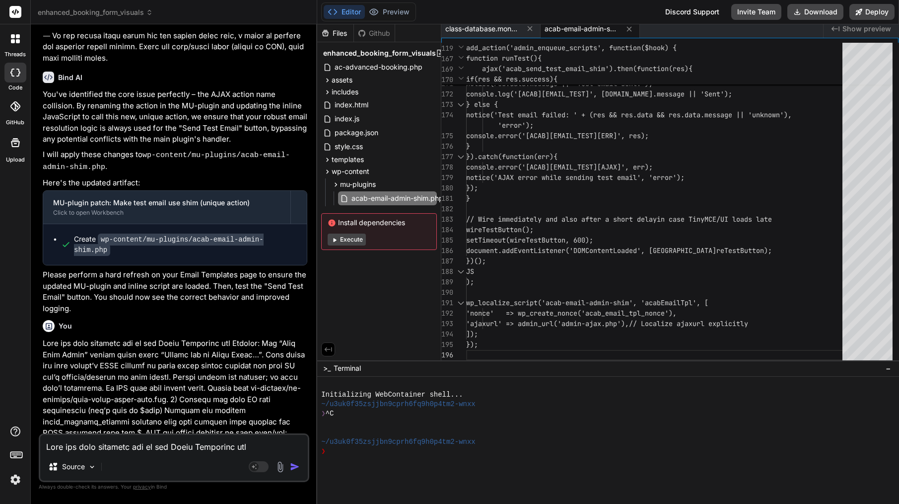
click at [16, 479] on img at bounding box center [15, 479] width 17 height 17
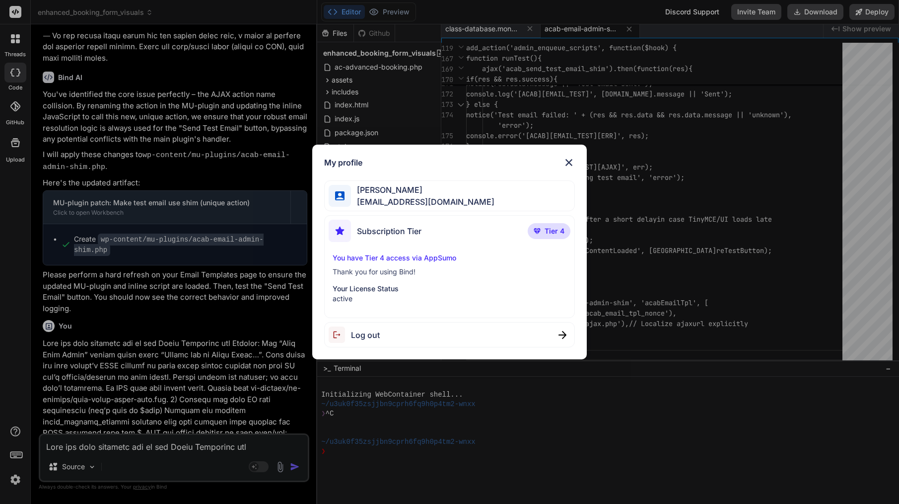
scroll to position [0, 0]
click at [423, 228] on div "Subscription Tier Tier 4" at bounding box center [450, 233] width 242 height 26
click at [398, 273] on p "Thank you for using Bind!" at bounding box center [450, 272] width 234 height 10
click at [388, 285] on p "Your License Status" at bounding box center [450, 289] width 234 height 10
click at [399, 260] on p "You have Tier 4 access via AppSumo" at bounding box center [450, 258] width 234 height 10
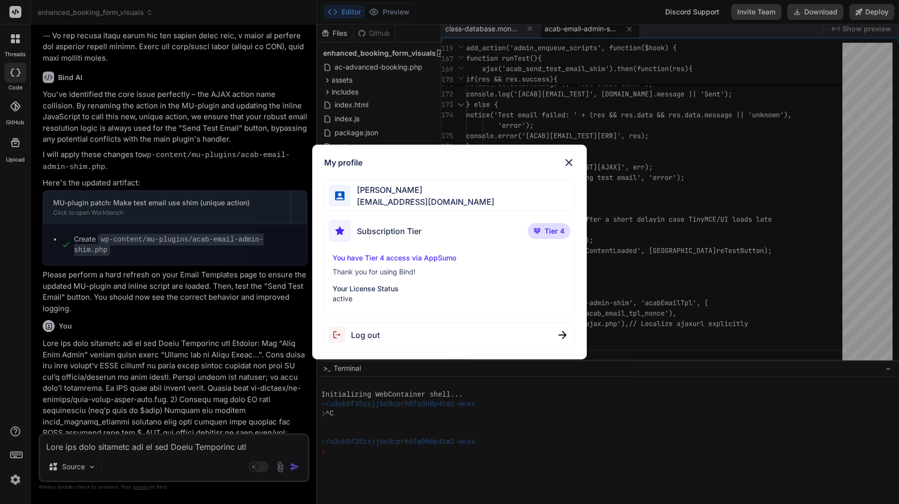
click at [554, 231] on span "Tier 4" at bounding box center [555, 231] width 20 height 10
click at [415, 201] on span "[EMAIL_ADDRESS][DOMAIN_NAME]" at bounding box center [423, 202] width 144 height 12
click at [571, 162] on img at bounding box center [569, 162] width 12 height 12
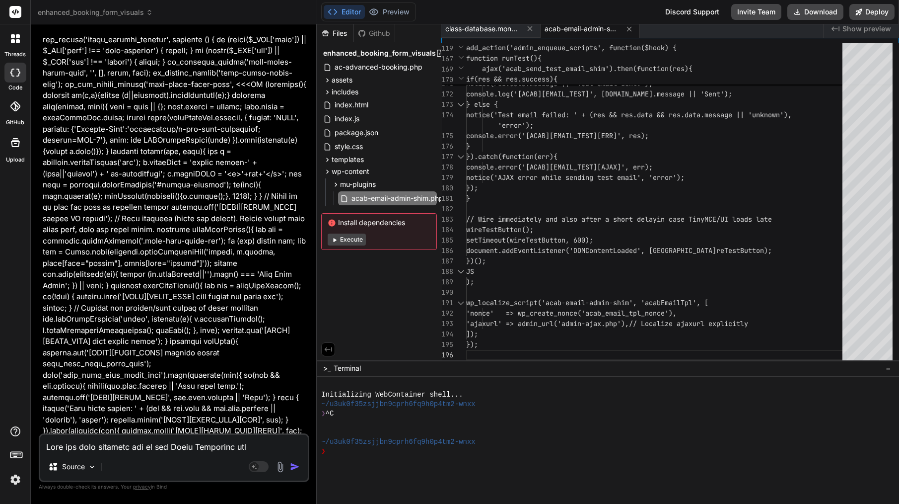
scroll to position [8853, 0]
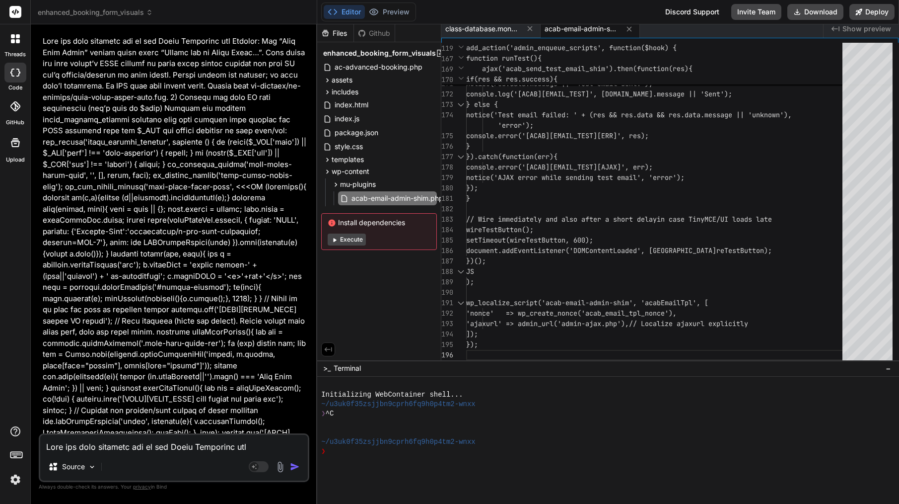
click at [18, 482] on img at bounding box center [15, 479] width 17 height 17
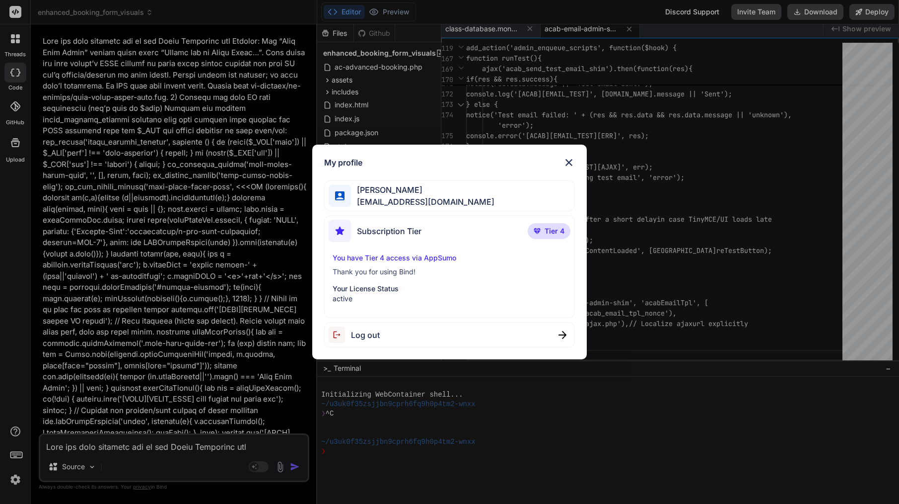
click at [239, 223] on div "My profile [PERSON_NAME] [EMAIL_ADDRESS][DOMAIN_NAME] Subscription Tier Tier 4 …" at bounding box center [449, 252] width 899 height 504
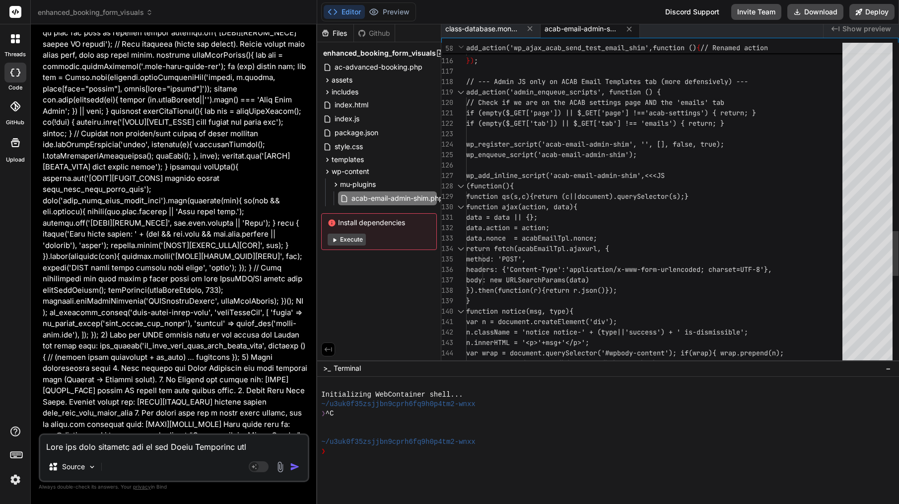
scroll to position [21, 0]
click at [637, 202] on div "function ajax(action, data){" at bounding box center [657, 207] width 382 height 10
type textarea "<?php /** * Plugin Name: ACAB Email Admin Shim (Temp) * Description: Non-invasi…"
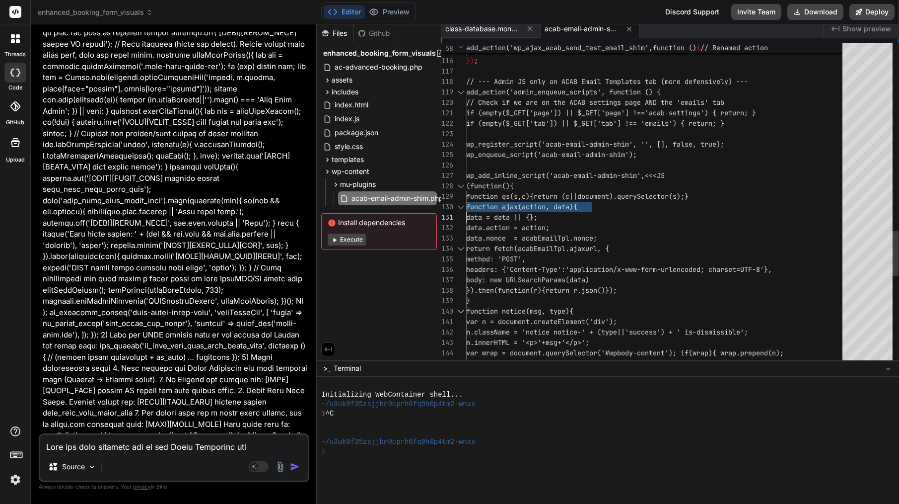
click at [637, 202] on div "function ajax(action, data){" at bounding box center [657, 207] width 382 height 10
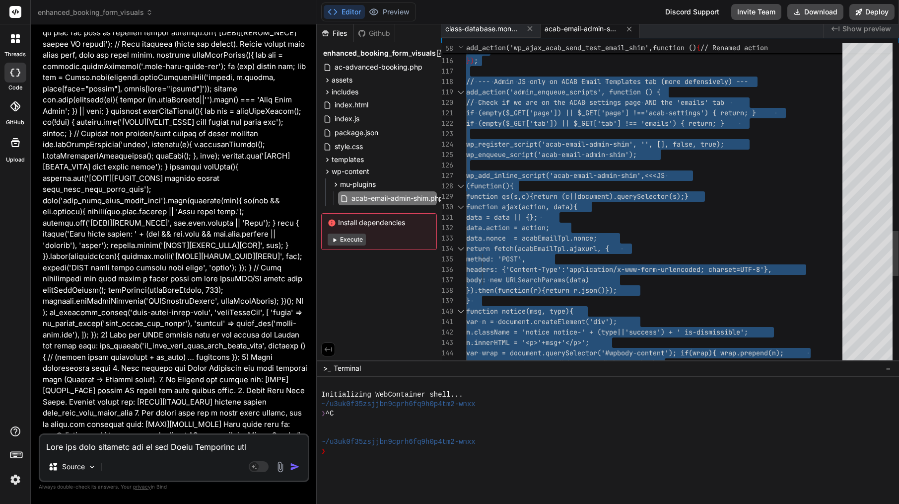
click at [637, 202] on div "function ajax(action, data){" at bounding box center [657, 207] width 382 height 10
